Goal: Find specific page/section: Find specific page/section

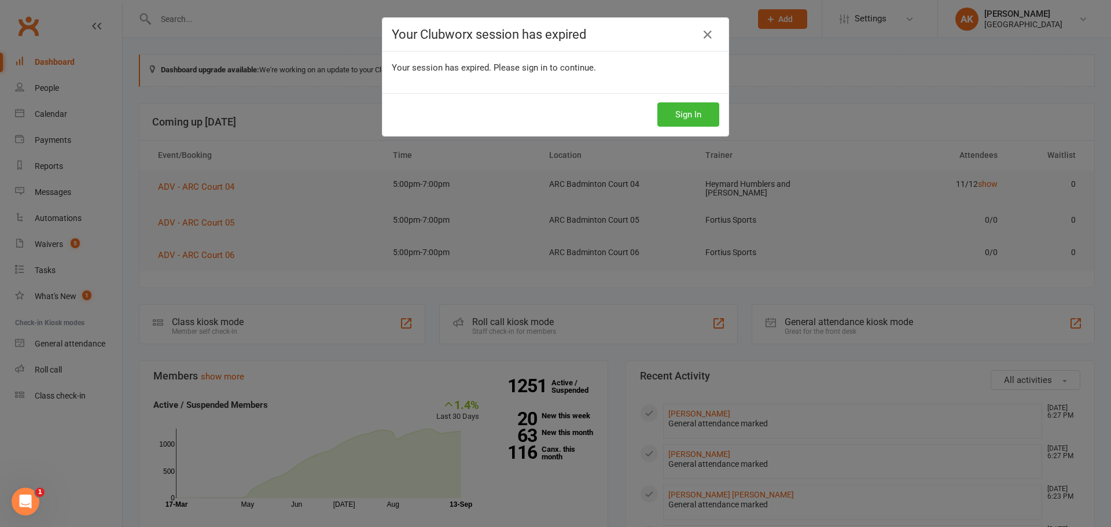
click at [235, 16] on div "Your Clubworx session has expired Your session has expired. Please sign in to c…" at bounding box center [555, 263] width 1111 height 527
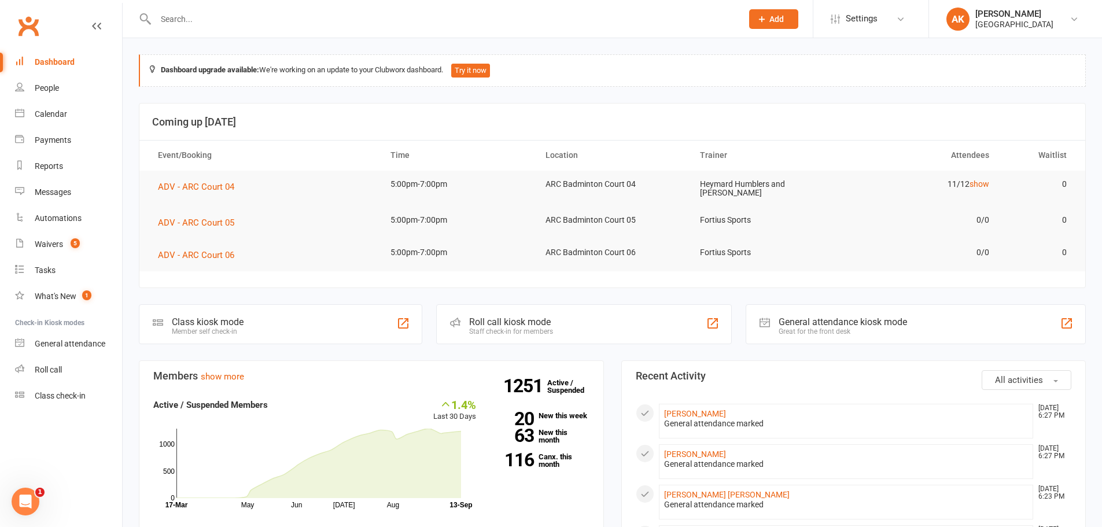
click at [235, 16] on input "text" at bounding box center [443, 19] width 582 height 16
paste input "[PERSON_NAME]"
type input "[PERSON_NAME]"
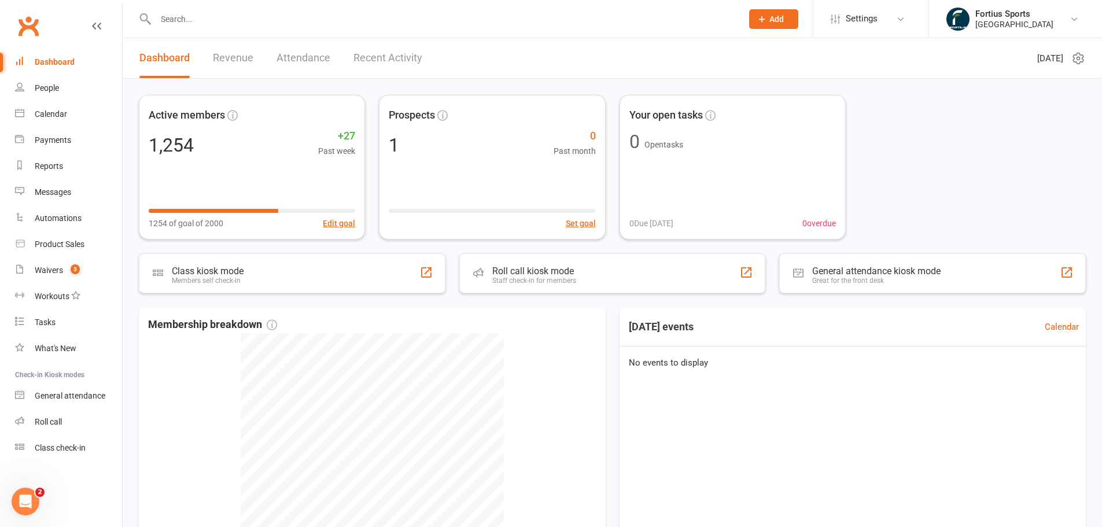
click at [240, 15] on input "text" at bounding box center [443, 19] width 582 height 16
paste input "[PERSON_NAME]"
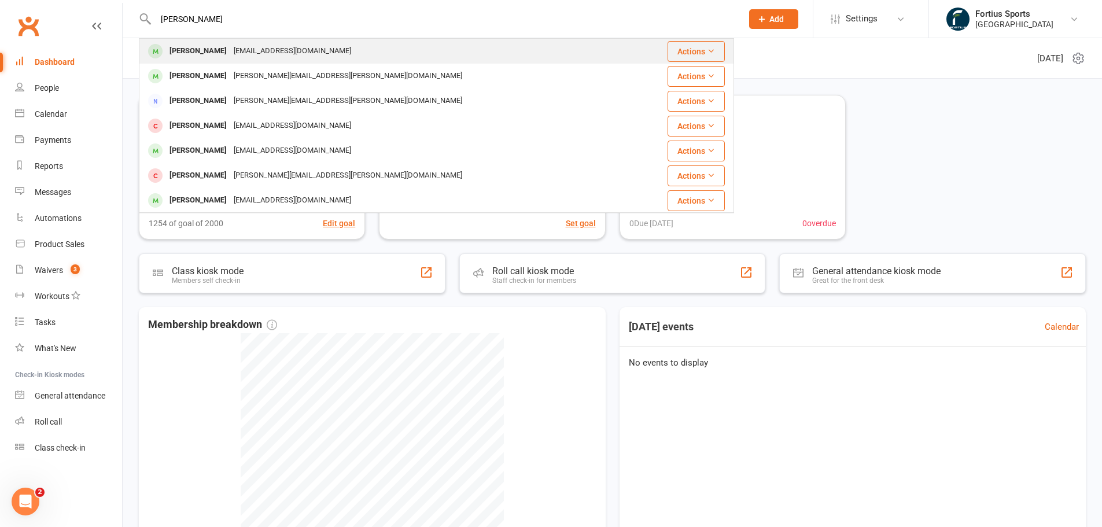
type input "[PERSON_NAME]"
click at [332, 55] on div "Kiruba Praveen [EMAIL_ADDRESS][DOMAIN_NAME]" at bounding box center [386, 51] width 493 height 24
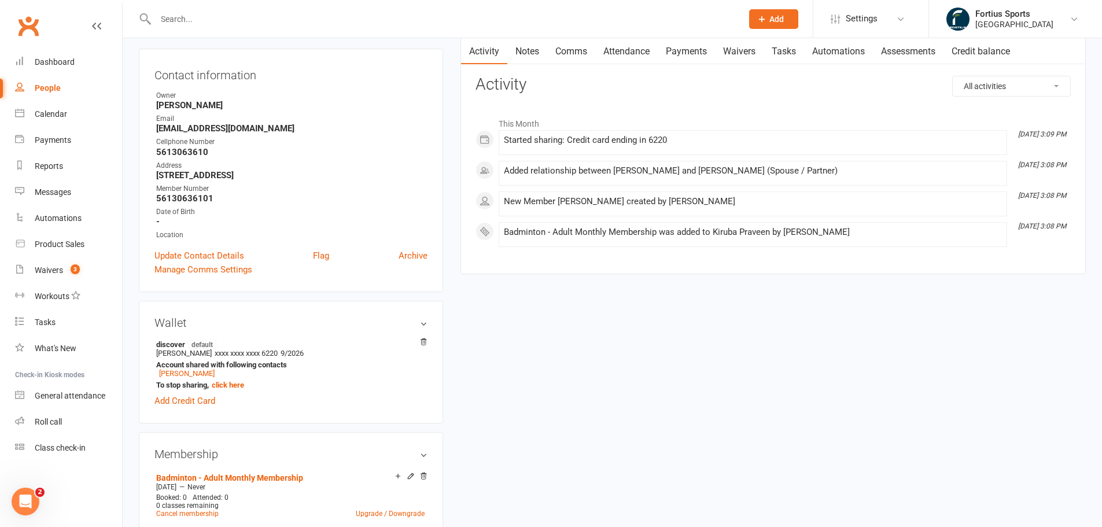
scroll to position [116, 0]
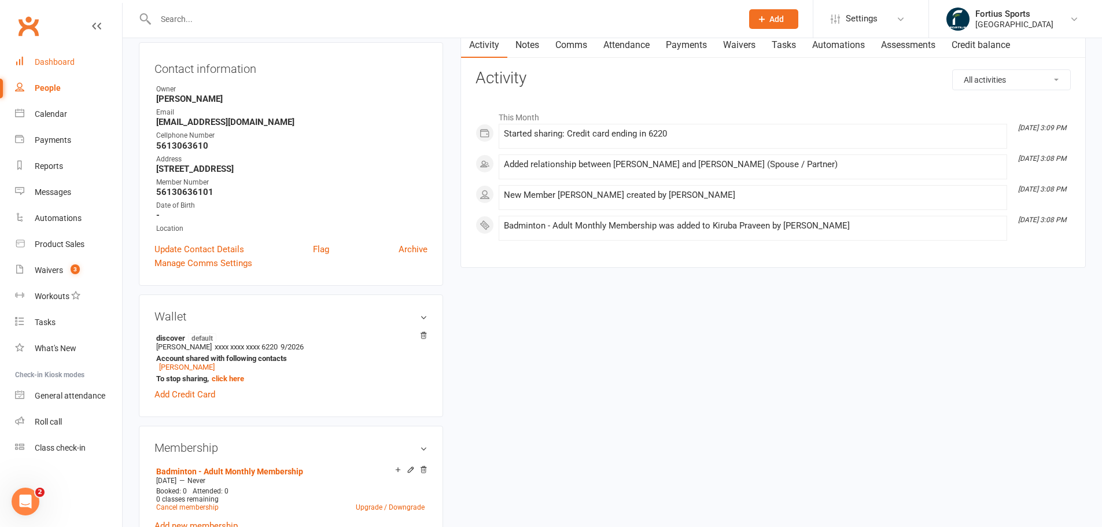
click at [52, 62] on div "Dashboard" at bounding box center [55, 61] width 40 height 9
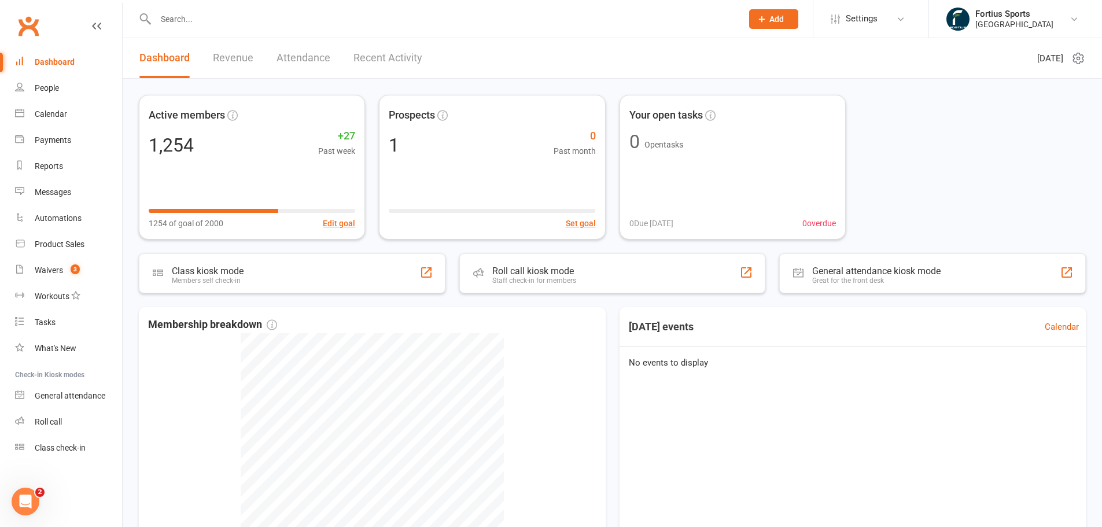
click at [51, 63] on div "Dashboard" at bounding box center [55, 61] width 40 height 9
